Goal: Task Accomplishment & Management: Use online tool/utility

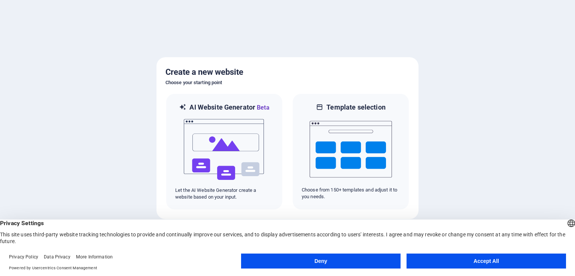
click at [530, 262] on button "Accept All" at bounding box center [487, 261] width 160 height 15
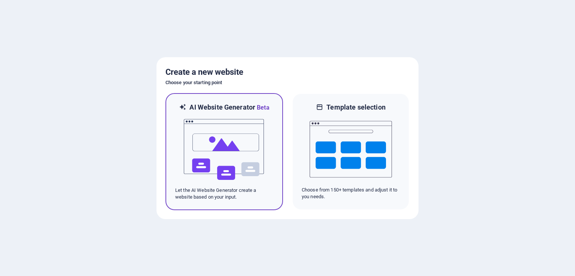
click at [223, 182] on img at bounding box center [224, 149] width 82 height 75
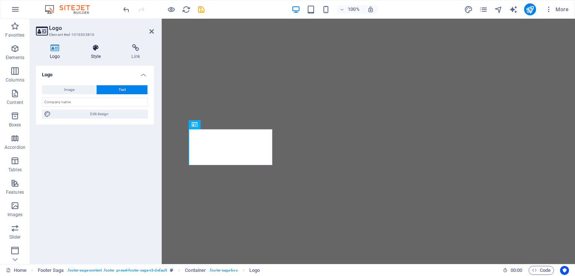
click at [92, 54] on h4 "Style" at bounding box center [97, 52] width 41 height 16
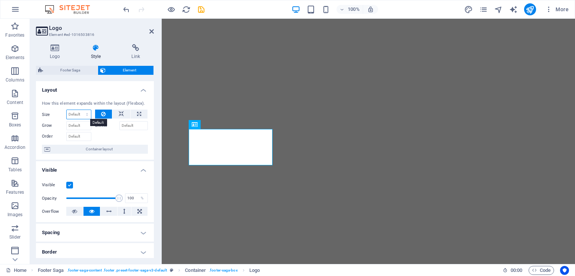
click at [87, 114] on select "Default auto px % 1/1 1/2 1/3 1/4 1/5 1/6 1/7 1/8 1/9 1/10" at bounding box center [79, 114] width 24 height 9
select select "1/7"
click at [79, 110] on select "Default auto px % 1/1 1/2 1/3 1/4 1/5 1/6 1/7 1/8 1/9 1/10" at bounding box center [79, 114] width 24 height 9
type input "14.28"
select select "%"
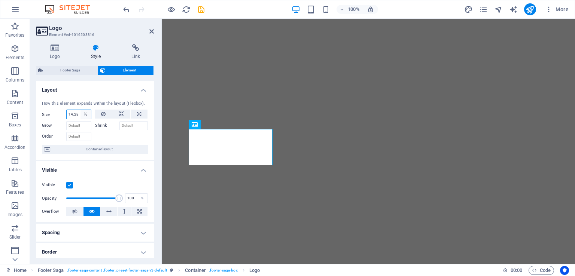
click at [82, 112] on select "Default auto px % 1/1 1/2 1/3 1/4 1/5 1/6 1/7 1/8 1/9 1/10" at bounding box center [86, 114] width 10 height 9
click at [81, 110] on select "Default auto px % 1/1 1/2 1/3 1/4 1/5 1/6 1/7 1/8 1/9 1/10" at bounding box center [86, 114] width 10 height 9
click at [73, 114] on input "14.28" at bounding box center [79, 114] width 24 height 9
click at [70, 114] on input "14.28" at bounding box center [79, 114] width 24 height 9
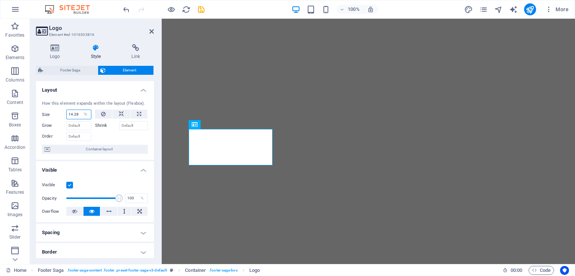
click at [70, 114] on input "14.28" at bounding box center [79, 114] width 24 height 9
type input "4"
click at [214, 123] on div "Logo" at bounding box center [214, 124] width 25 height 9
click at [235, 121] on button at bounding box center [232, 124] width 9 height 9
click at [227, 124] on icon at bounding box center [228, 125] width 4 height 8
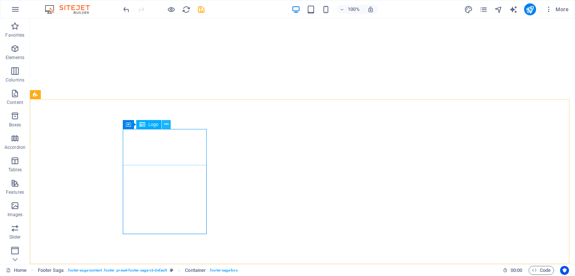
click at [169, 121] on button at bounding box center [166, 124] width 9 height 9
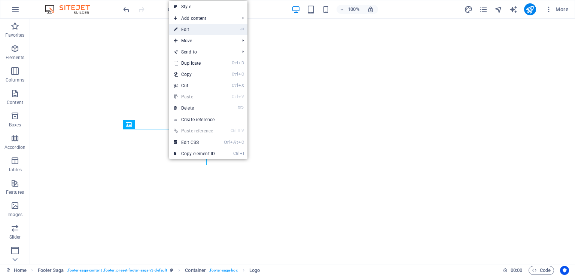
click at [186, 27] on link "⏎ Edit" at bounding box center [194, 29] width 50 height 11
select select "%"
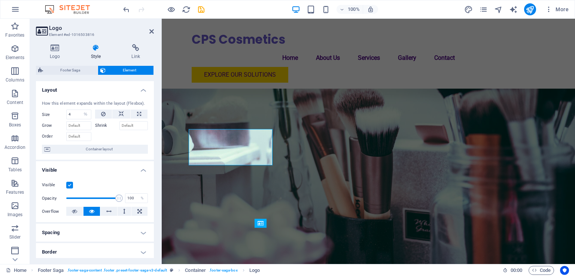
scroll to position [1956, 0]
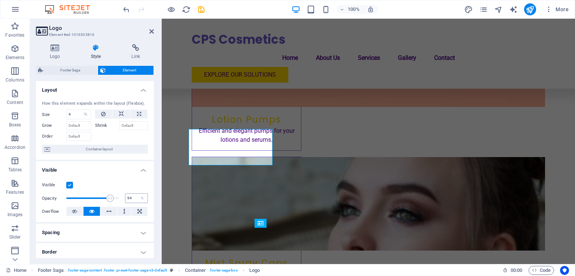
type input "100"
drag, startPoint x: 114, startPoint y: 197, endPoint x: 135, endPoint y: 200, distance: 21.2
click at [135, 200] on div "Opacity 100 %" at bounding box center [95, 198] width 106 height 11
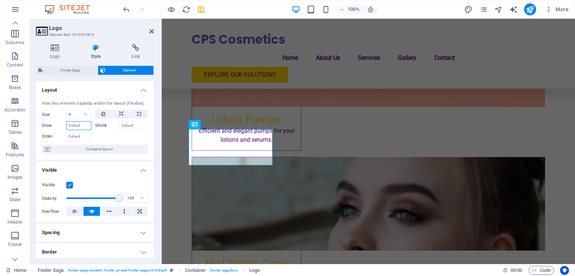
click at [75, 126] on input "Grow" at bounding box center [78, 125] width 25 height 9
click at [69, 116] on input "4" at bounding box center [79, 114] width 24 height 9
click at [49, 50] on icon at bounding box center [55, 47] width 38 height 7
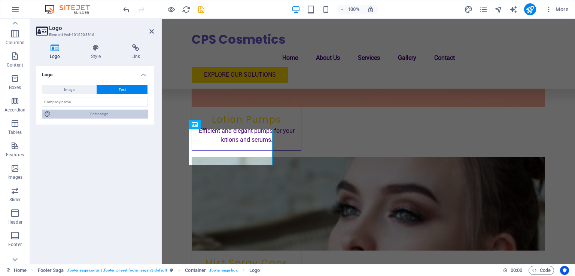
click at [88, 111] on span "Edit design" at bounding box center [99, 114] width 93 height 9
select select "px"
select select "200"
select select "px"
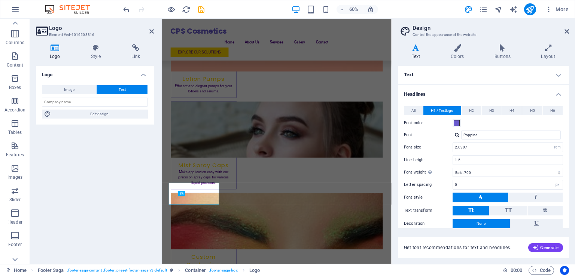
scroll to position [1770, 0]
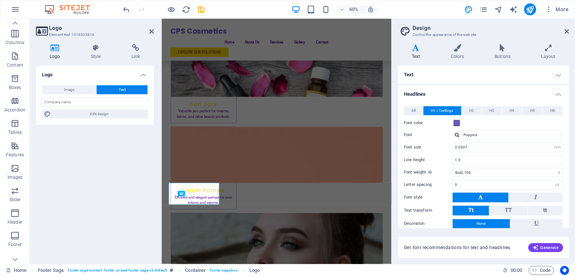
click at [463, 127] on div "Font color" at bounding box center [483, 123] width 159 height 9
click at [468, 149] on input "2.0307" at bounding box center [508, 147] width 110 height 9
drag, startPoint x: 475, startPoint y: 144, endPoint x: 437, endPoint y: 146, distance: 37.9
click at [437, 146] on div "Font size 2.0307 rem px em %" at bounding box center [483, 148] width 159 height 10
click at [456, 146] on input "4" at bounding box center [508, 147] width 110 height 9
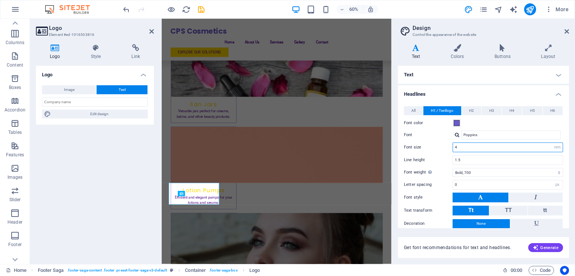
click at [456, 146] on input "4" at bounding box center [508, 147] width 110 height 9
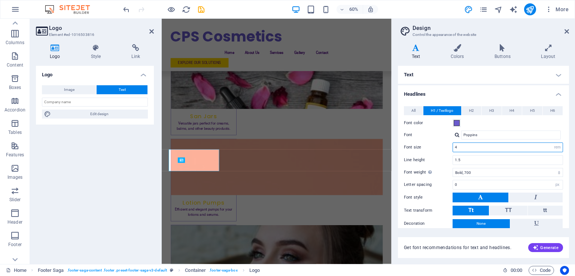
scroll to position [1825, 0]
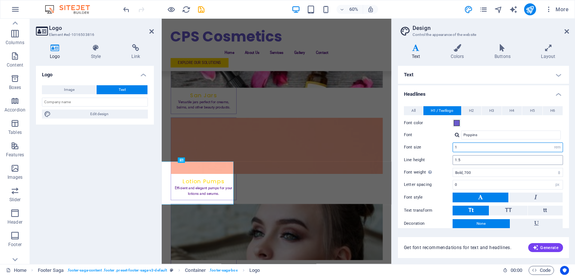
type input "1"
click at [462, 158] on input "1.5" at bounding box center [508, 160] width 110 height 9
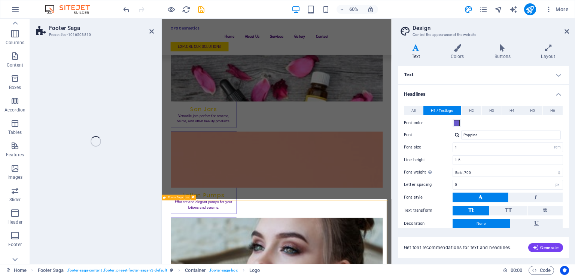
select select "footer"
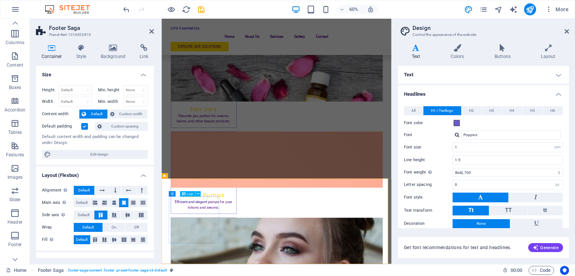
click at [565, 30] on icon at bounding box center [567, 31] width 4 height 6
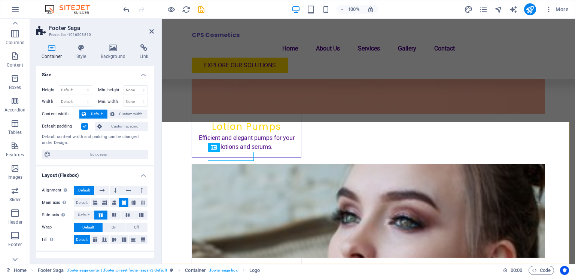
click at [152, 30] on icon at bounding box center [151, 31] width 4 height 6
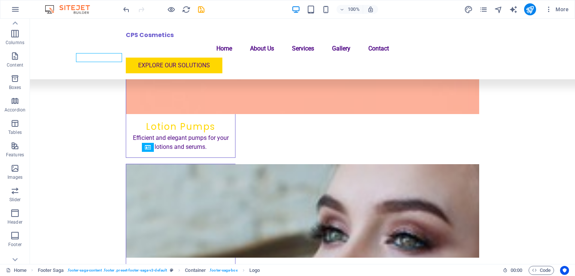
scroll to position [2016, 0]
